Goal: Task Accomplishment & Management: Complete application form

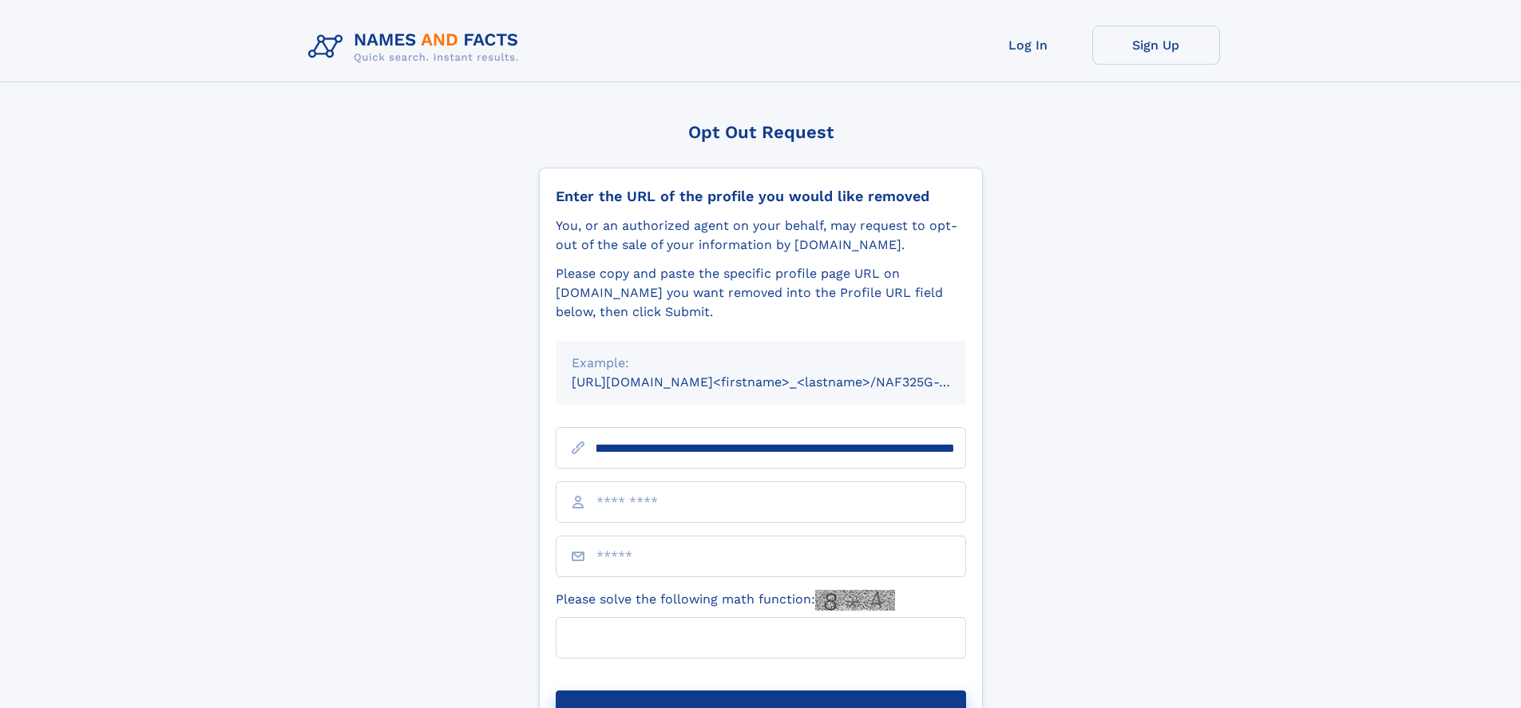
scroll to position [0, 172]
type input "**********"
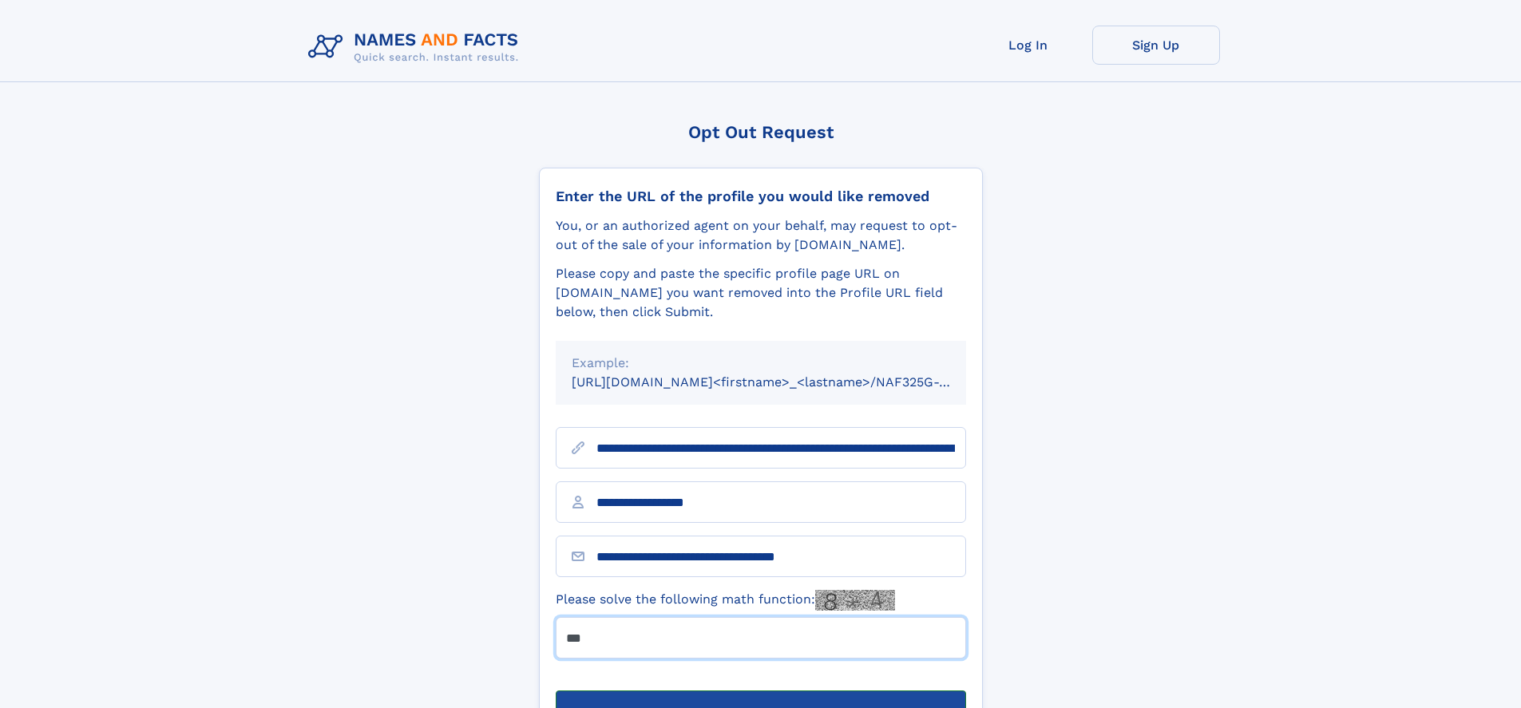
type input "***"
click at [760, 690] on button "Submit Opt Out Request" at bounding box center [761, 715] width 410 height 51
